Goal: Find specific page/section: Find specific page/section

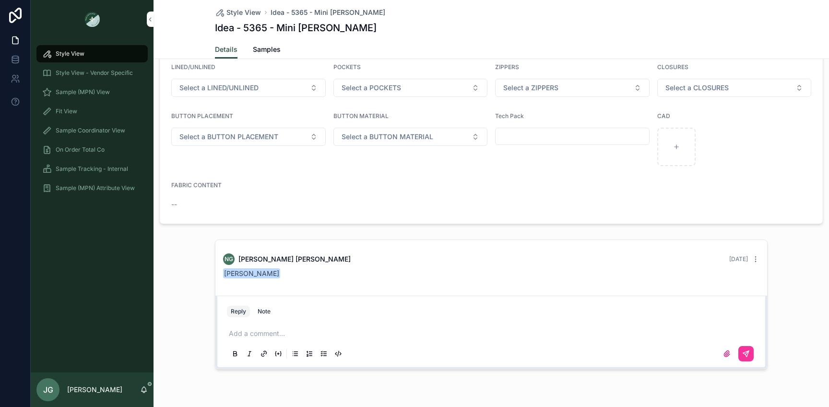
scroll to position [829, 0]
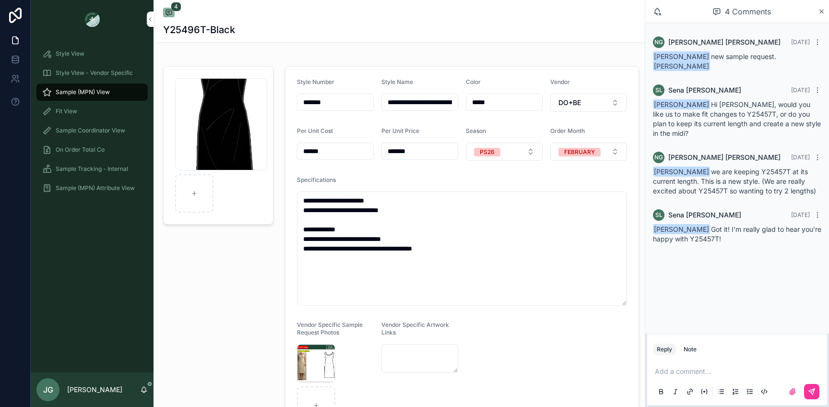
scroll to position [9, 0]
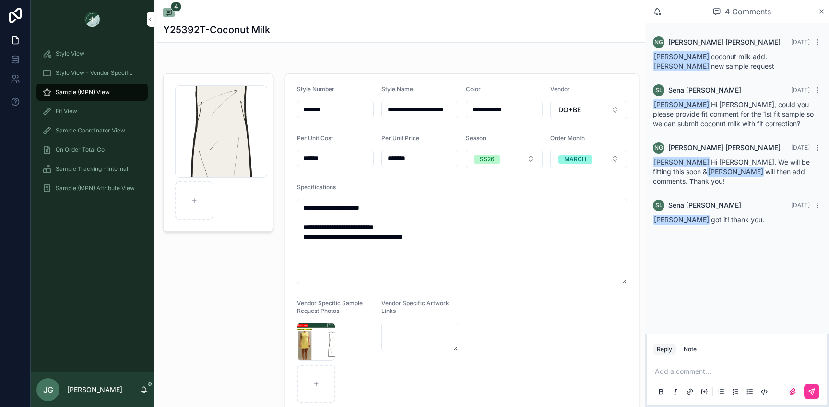
click at [240, 123] on div "mini-sleeveless-dress_coconut-milk .png" at bounding box center [221, 131] width 92 height 92
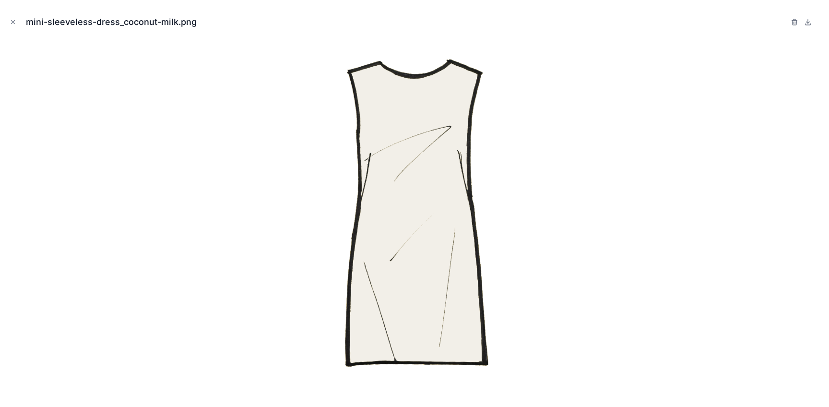
click at [276, 125] on div at bounding box center [415, 219] width 814 height 359
click at [16, 24] on icon "Close modal" at bounding box center [13, 22] width 7 height 7
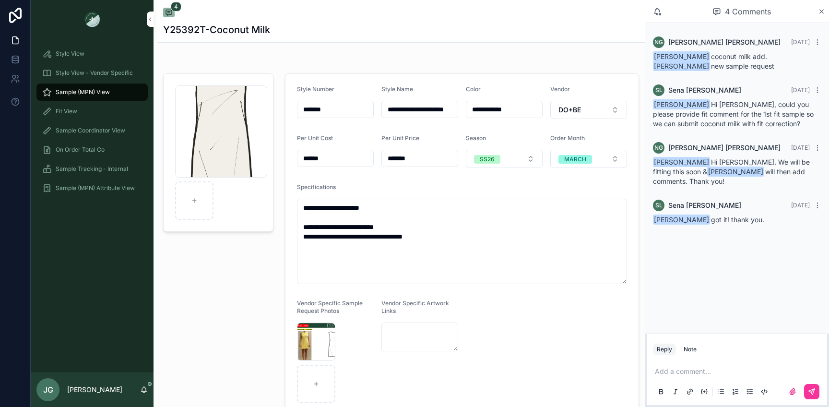
click at [16, 22] on icon at bounding box center [15, 15] width 19 height 15
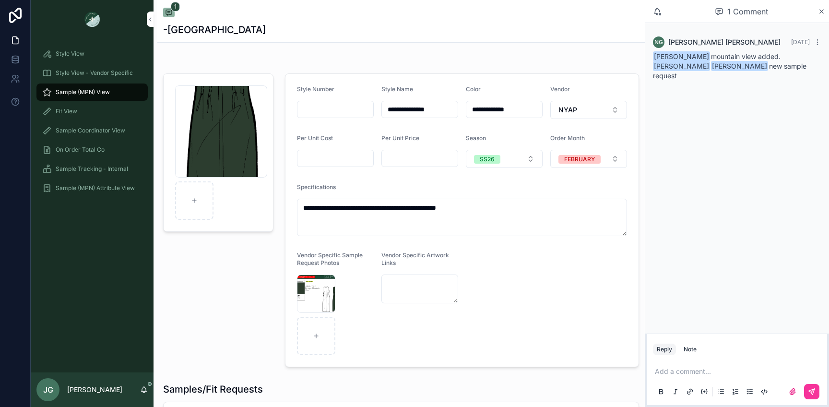
click at [229, 133] on div "Sleeveless-Delaney_Mountain-View .png" at bounding box center [221, 131] width 92 height 92
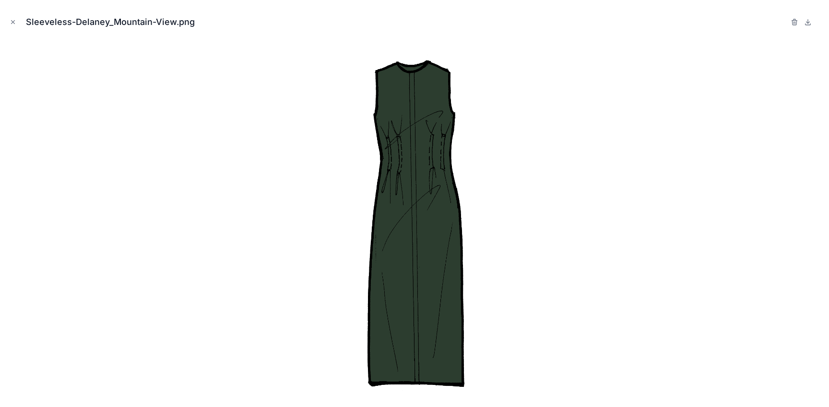
click at [231, 136] on div at bounding box center [415, 219] width 814 height 359
click at [12, 22] on icon "Close modal" at bounding box center [13, 22] width 7 height 7
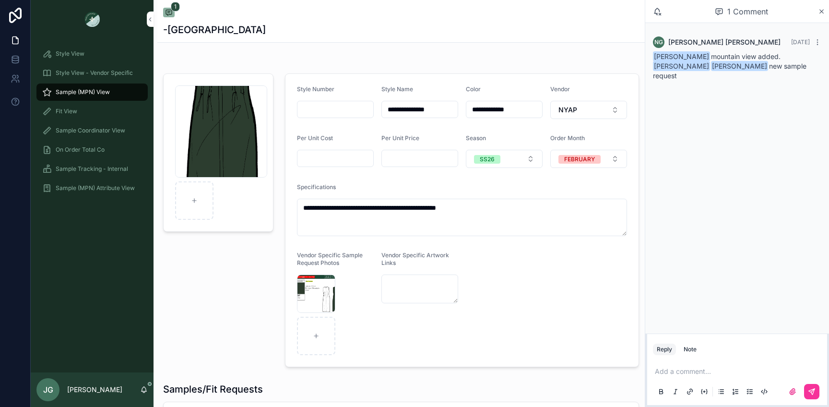
click at [198, 109] on div "Sleeveless-Delaney_Mountain-View .png" at bounding box center [221, 131] width 92 height 92
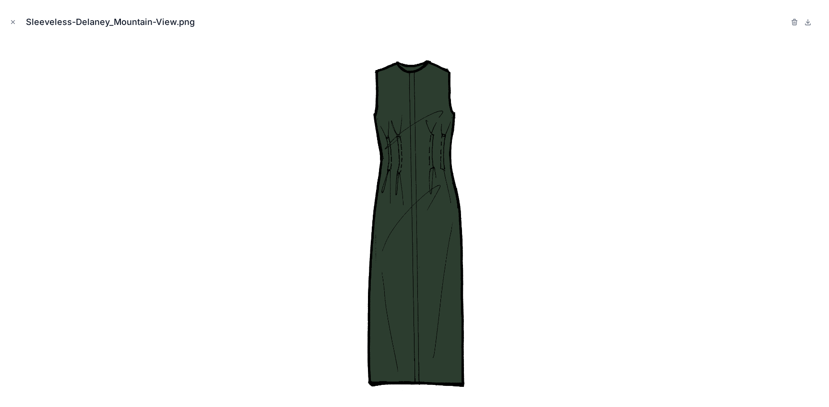
click at [15, 23] on icon "Close modal" at bounding box center [13, 22] width 7 height 7
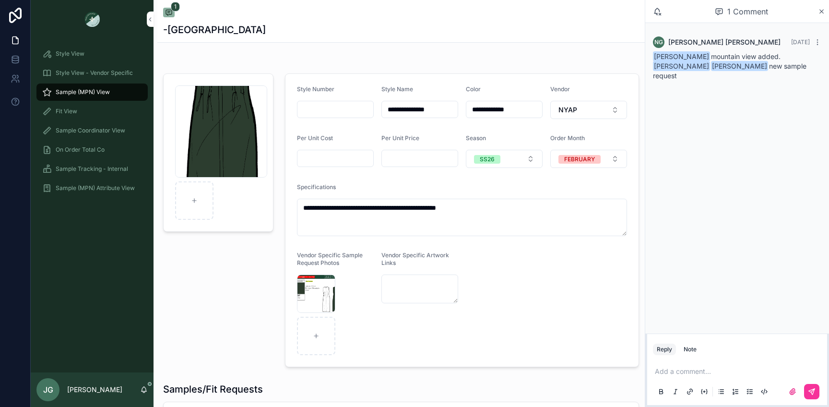
click at [310, 298] on div "Screenshot-2025-10-02-at-4.38.13-PM .png" at bounding box center [316, 294] width 38 height 38
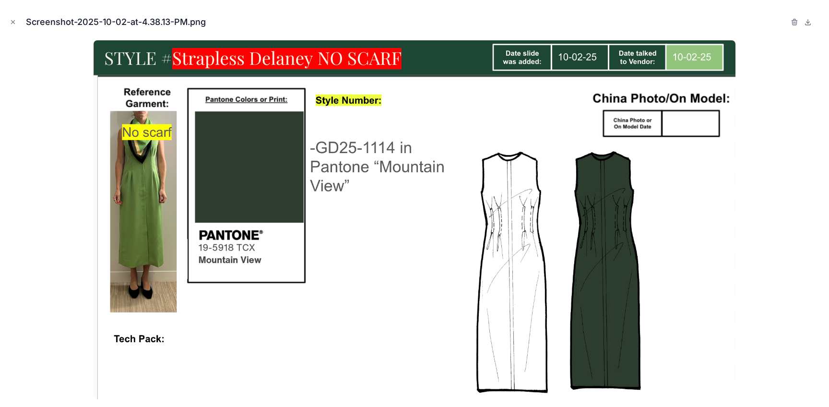
click at [14, 24] on icon "Close modal" at bounding box center [13, 22] width 7 height 7
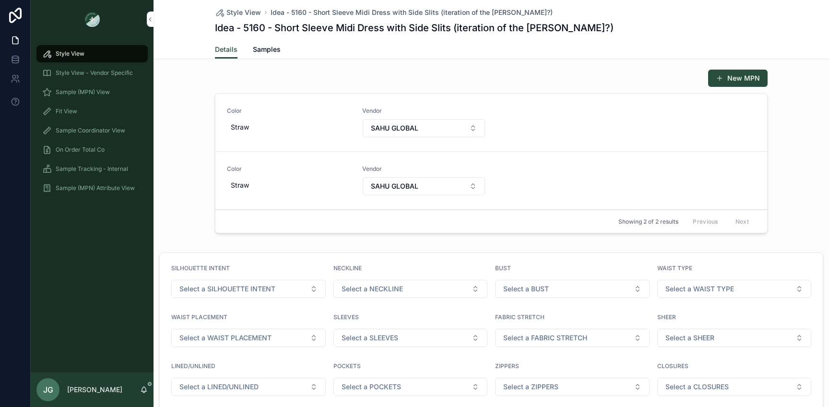
scroll to position [533, 0]
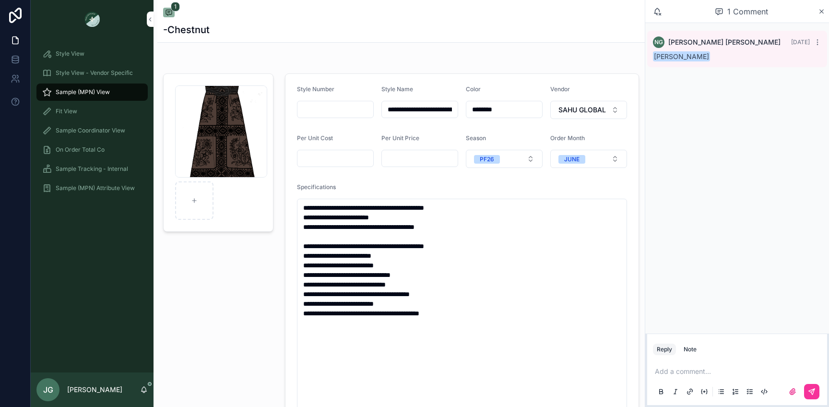
click at [236, 142] on div "brown-w-black-lace .png" at bounding box center [221, 131] width 92 height 92
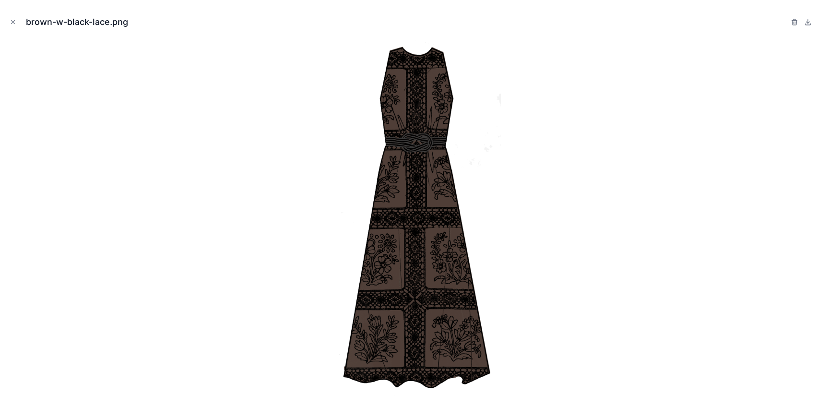
click at [13, 26] on button "Close modal" at bounding box center [13, 22] width 11 height 11
